Goal: Information Seeking & Learning: Learn about a topic

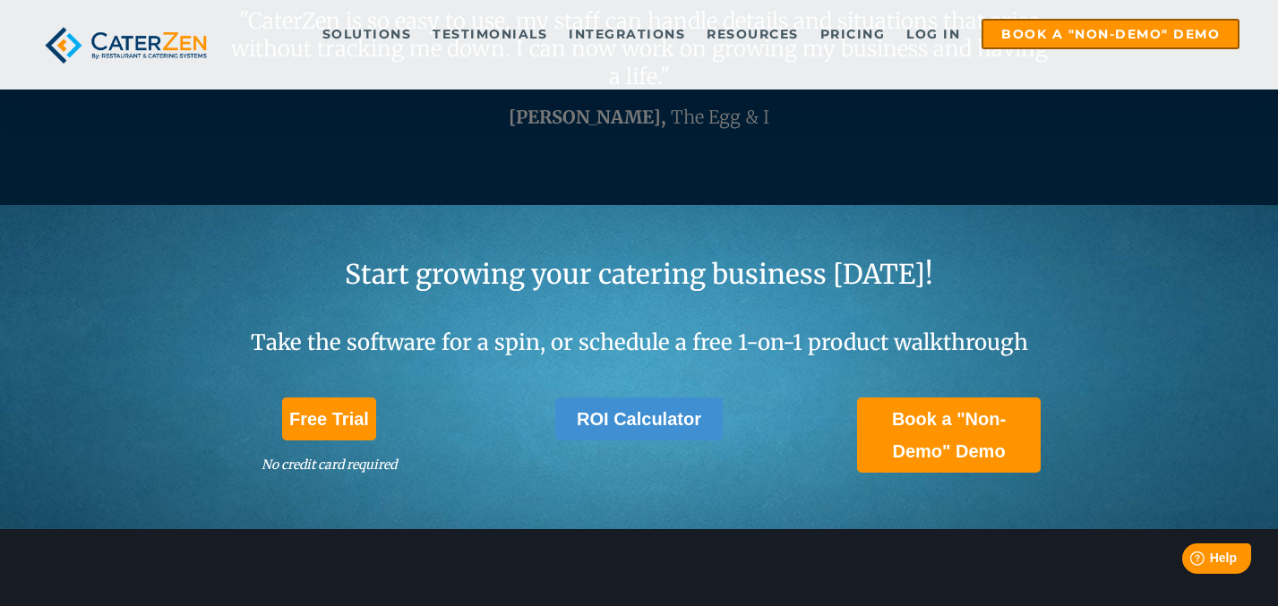
scroll to position [4970, 0]
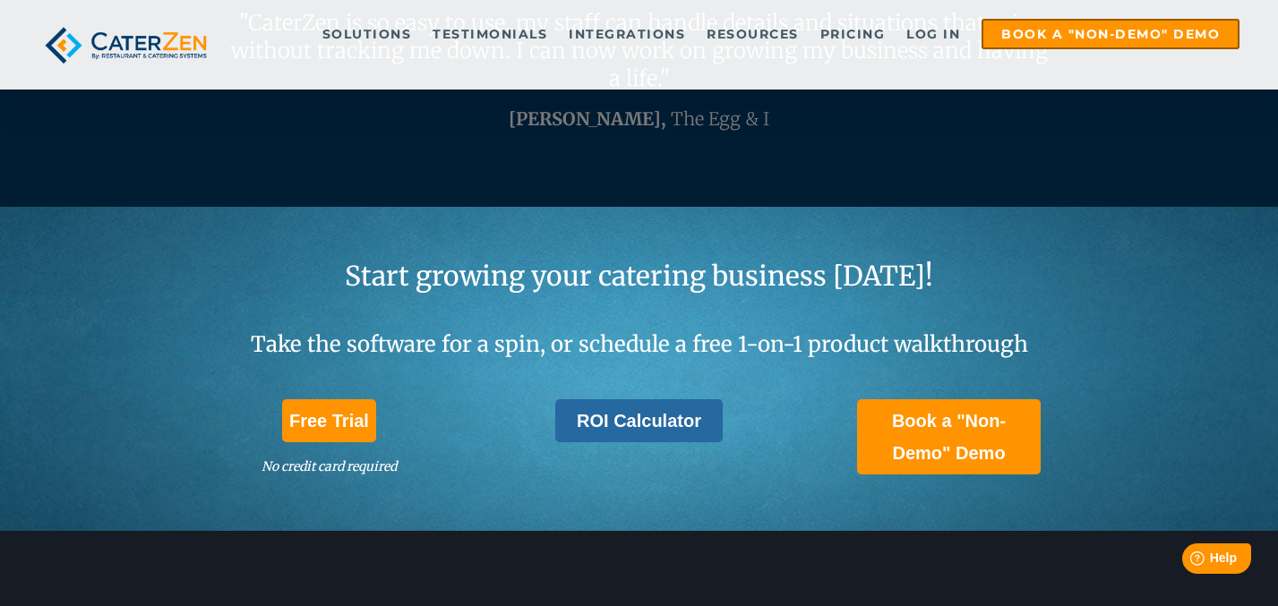
click at [603, 410] on link "ROI Calculator" at bounding box center [638, 420] width 167 height 43
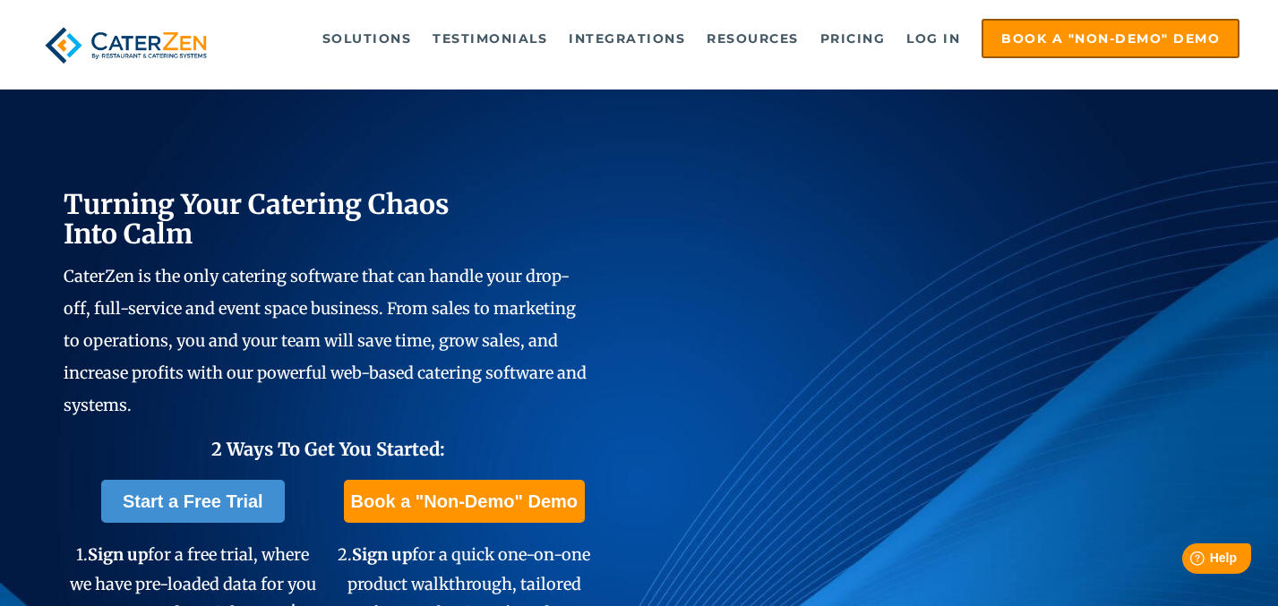
click at [164, 20] on img at bounding box center [125, 45] width 175 height 53
click at [158, 35] on img at bounding box center [125, 45] width 175 height 53
click at [163, 39] on img at bounding box center [125, 45] width 175 height 53
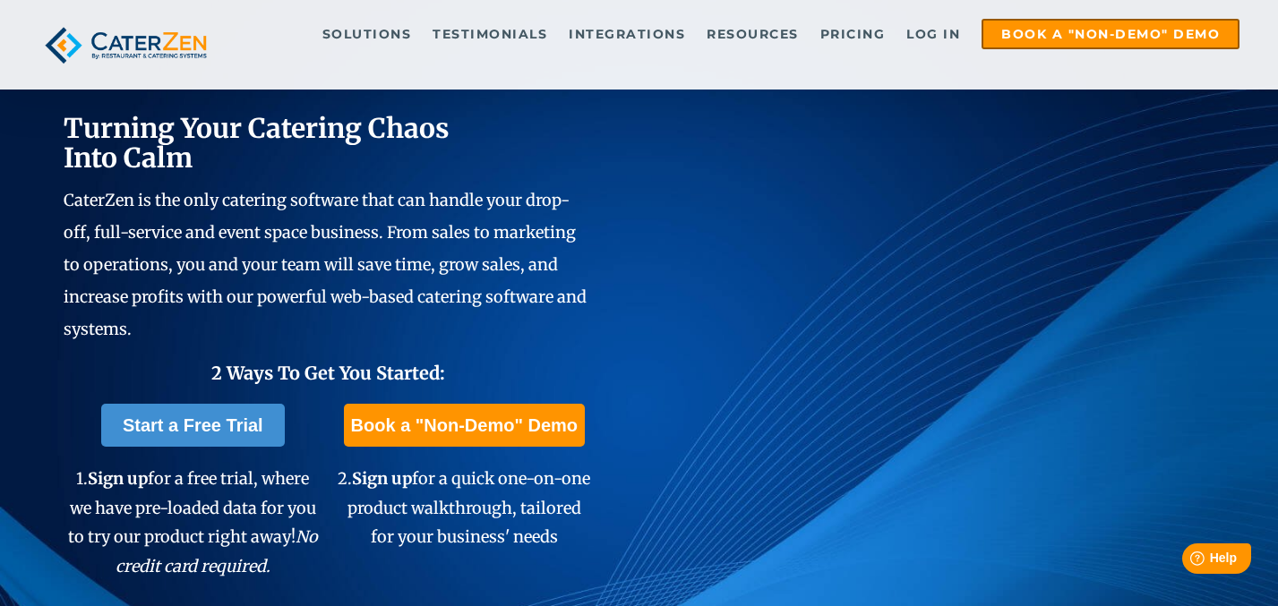
scroll to position [130, 0]
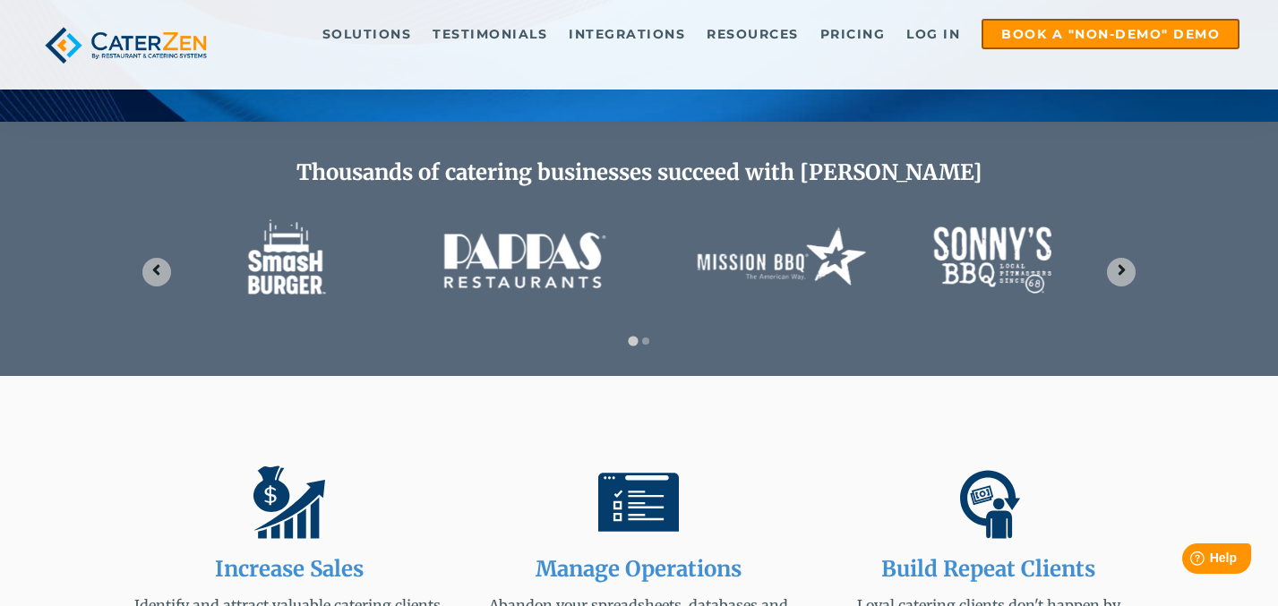
scroll to position [704, 0]
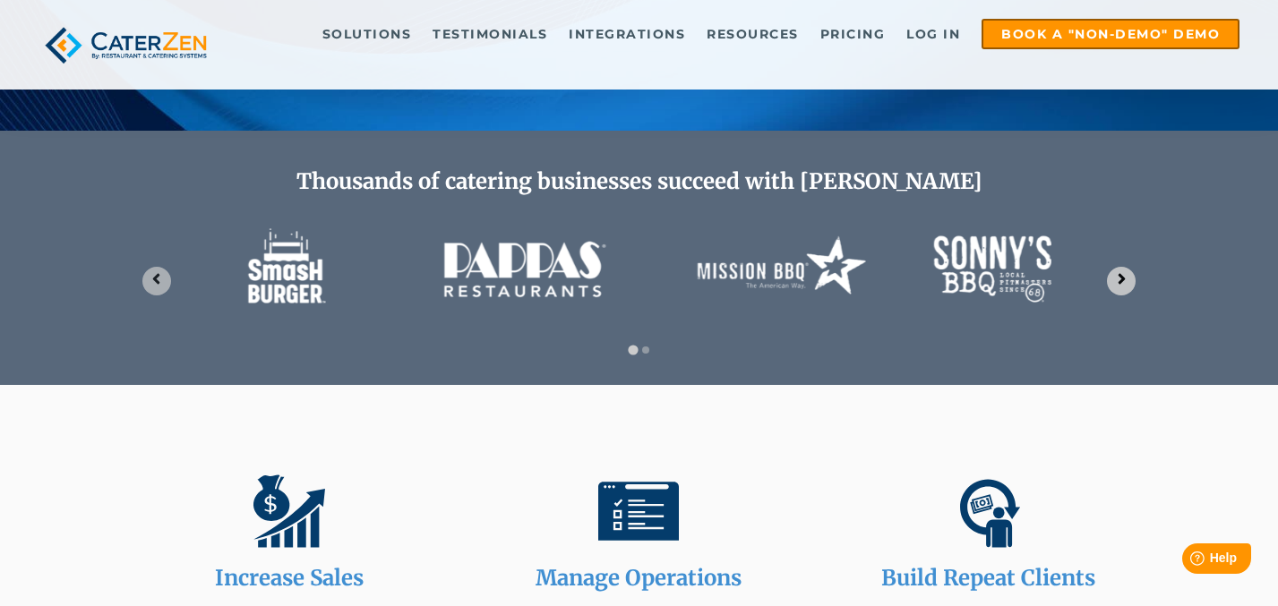
click at [1120, 279] on icon "Next slide" at bounding box center [1120, 278] width 7 height 11
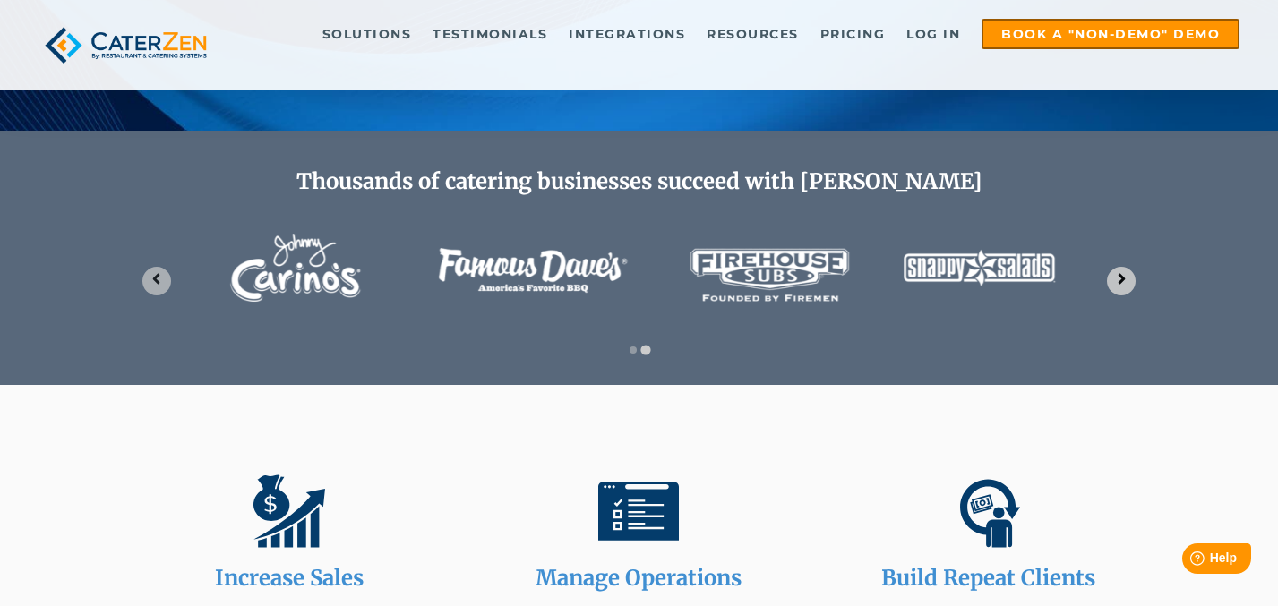
click at [1120, 279] on icon "Go to first slide" at bounding box center [1120, 278] width 7 height 11
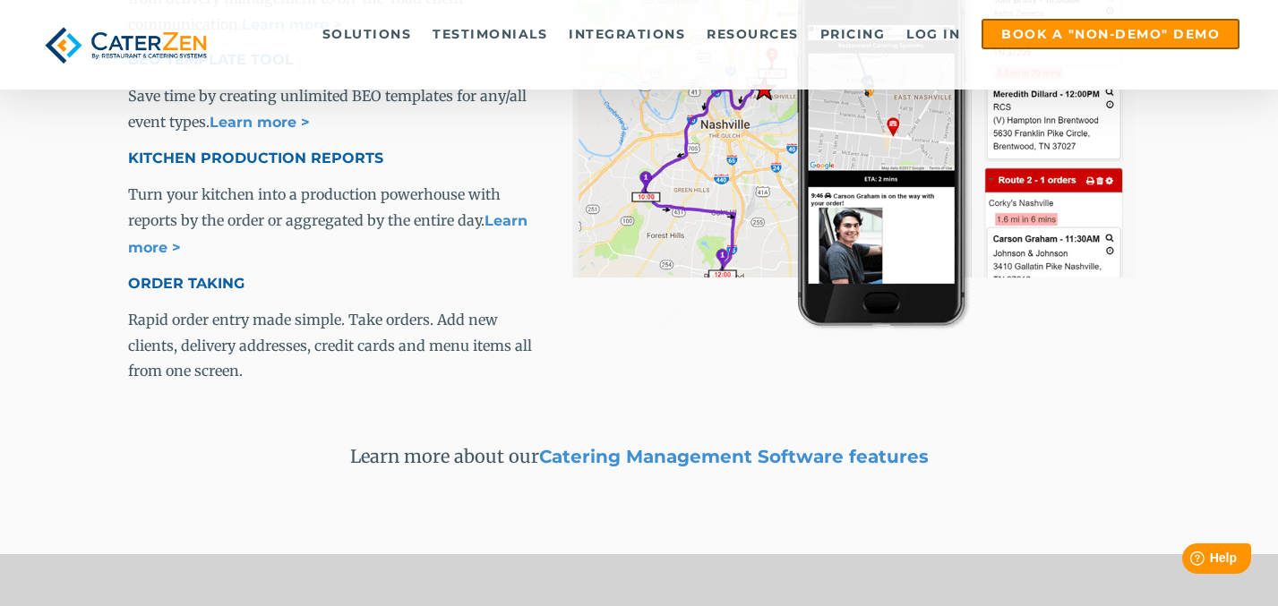
scroll to position [2905, 0]
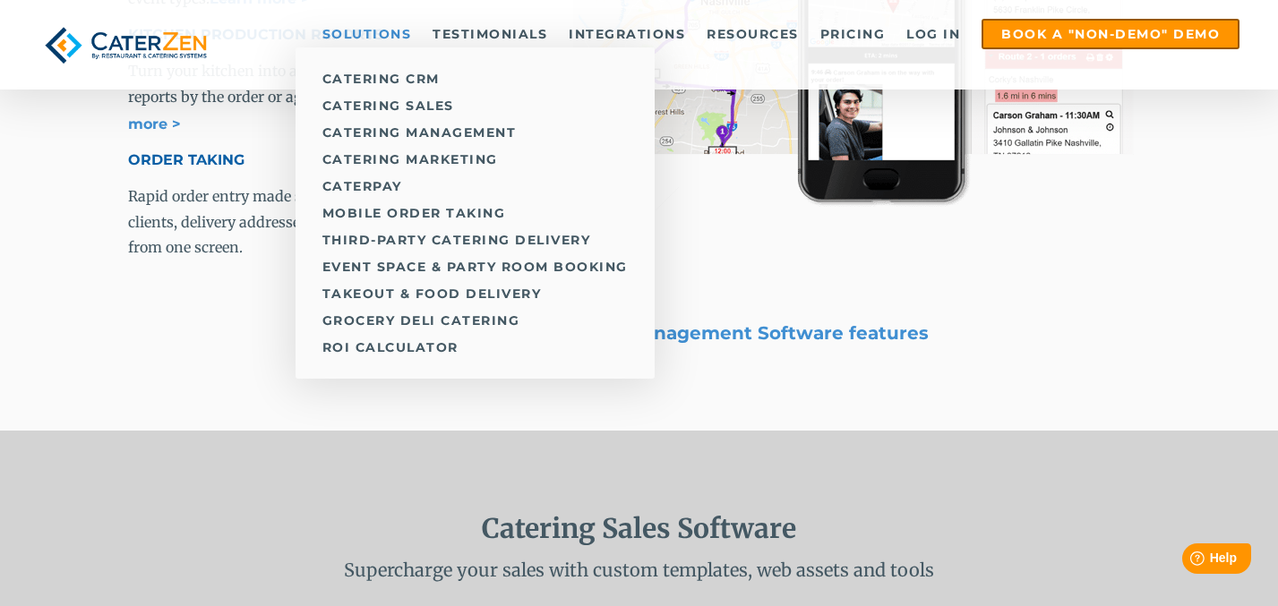
click at [374, 39] on link "Solutions" at bounding box center [366, 34] width 107 height 27
click at [396, 95] on link "Catering Sales" at bounding box center [474, 105] width 359 height 27
